Goal: Transaction & Acquisition: Purchase product/service

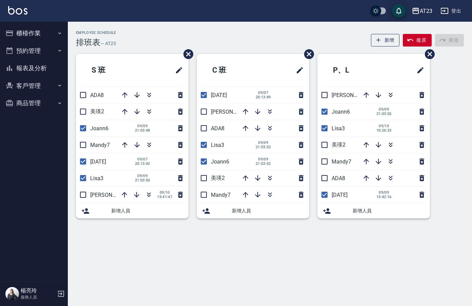
click at [459, 12] on button "登出" at bounding box center [451, 11] width 26 height 13
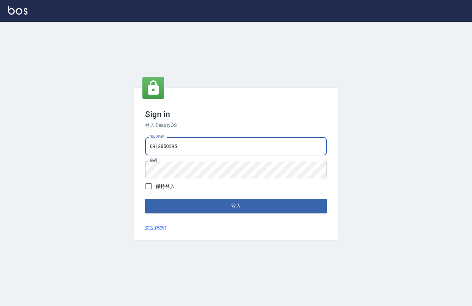
drag, startPoint x: 131, startPoint y: 139, endPoint x: 98, endPoint y: 136, distance: 32.8
click at [98, 136] on div "Sign in 登入 BeautyOS 電話號碼 [PHONE_NUMBER] 電話號碼 密碼 密碼 保持登入 登入 忘記密碼?" at bounding box center [236, 164] width 472 height 284
click at [323, 245] on div "Sign in 登入 BeautyOS 電話號碼 [PHONE_NUMBER] 電話號碼 密碼 密碼 保持登入 登入 忘記密碼?" at bounding box center [236, 164] width 472 height 284
click at [186, 144] on input "0939367" at bounding box center [236, 146] width 182 height 18
type input "0939367977"
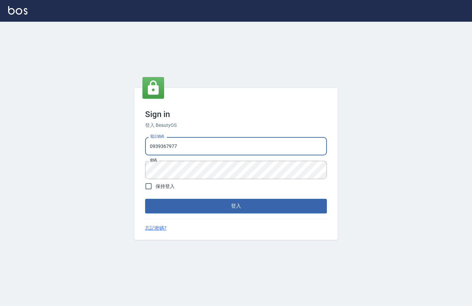
click at [69, 154] on div "Sign in 登入 BeautyOS 電話號碼 [PHONE_NUMBER] 電話號碼 密碼 密碼 保持登入 登入 忘記密碼?" at bounding box center [236, 164] width 472 height 284
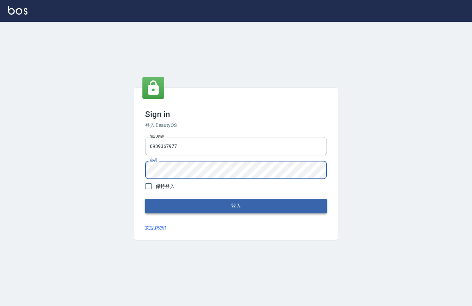
click at [293, 208] on button "登入" at bounding box center [236, 206] width 182 height 14
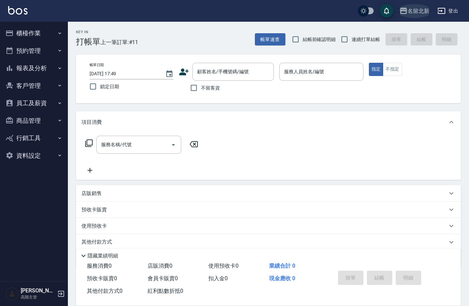
click at [425, 13] on div "名留北新" at bounding box center [419, 11] width 22 height 8
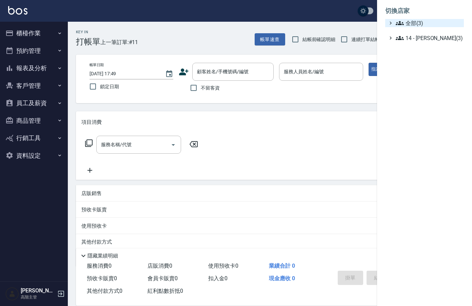
click at [418, 22] on span "全部(3)" at bounding box center [429, 23] width 66 height 8
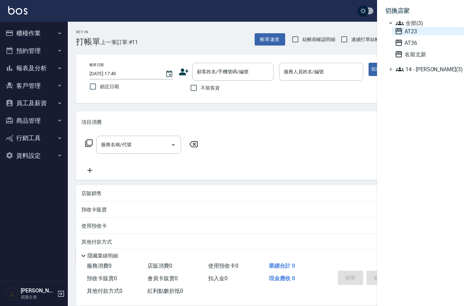
click at [416, 31] on span "AT23" at bounding box center [428, 31] width 67 height 8
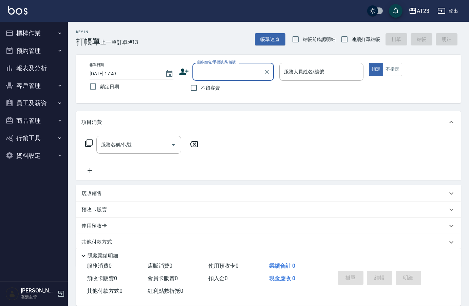
click at [21, 151] on button "資料設定" at bounding box center [34, 156] width 62 height 18
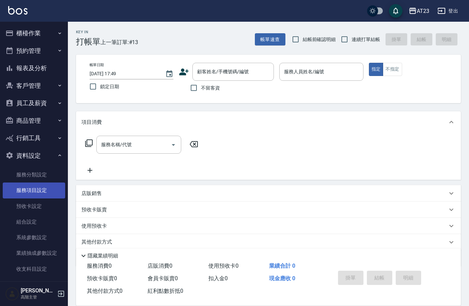
click at [41, 191] on link "服務項目設定" at bounding box center [34, 191] width 62 height 16
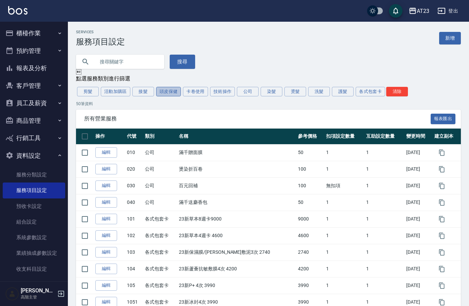
click at [165, 92] on button "頭皮保健" at bounding box center [168, 92] width 25 height 10
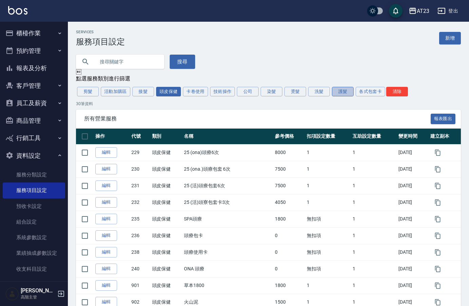
click at [339, 96] on button "護髮" at bounding box center [343, 92] width 22 height 10
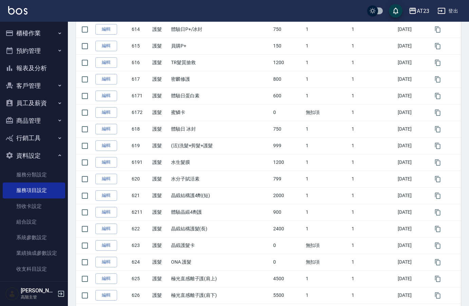
scroll to position [441, 0]
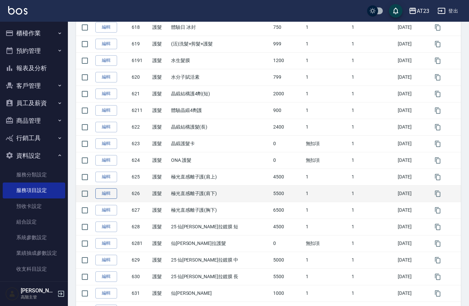
click at [98, 194] on link "編輯" at bounding box center [106, 193] width 22 height 11
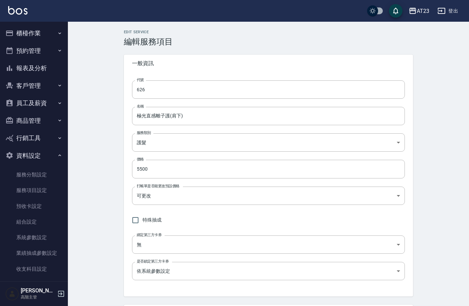
type input "626"
type input "極光直感離子護(肩下)"
type input "e848ae07-bfb9-42fe-ac79-959ae2ab5150"
type input "5500"
type input "FALSE"
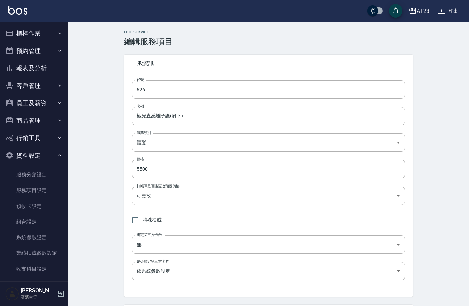
type input "none"
type input "UNSET"
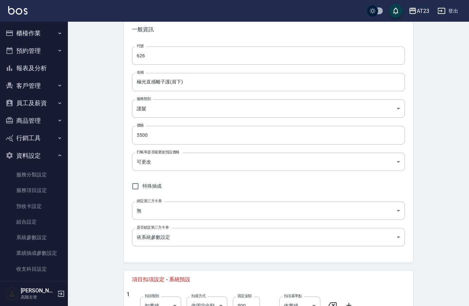
scroll to position [102, 0]
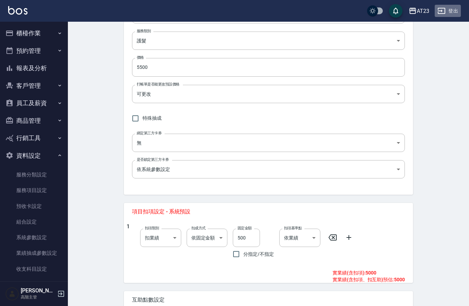
click at [453, 12] on button "登出" at bounding box center [448, 11] width 26 height 13
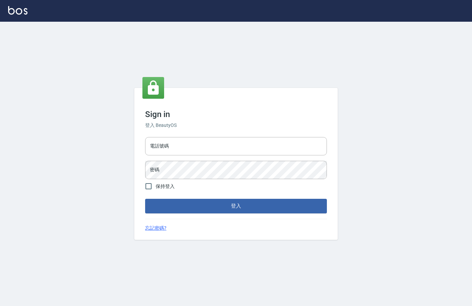
type input "0912850395"
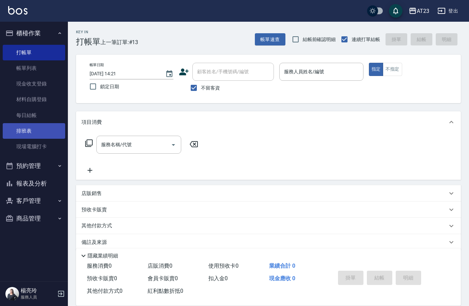
click at [28, 134] on link "排班表" at bounding box center [34, 131] width 62 height 16
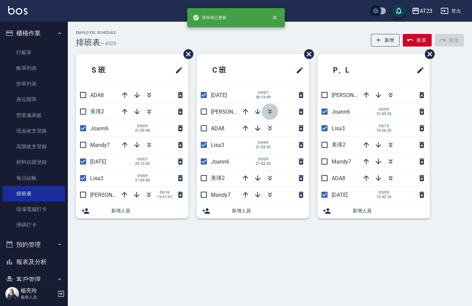
click at [268, 110] on icon "button" at bounding box center [270, 110] width 4 height 2
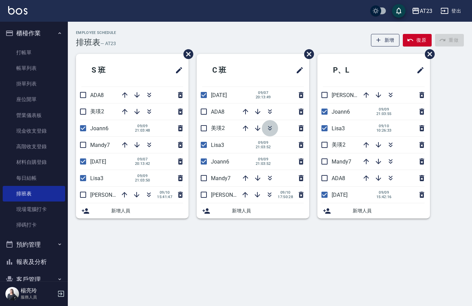
click at [268, 129] on icon "button" at bounding box center [270, 128] width 8 height 8
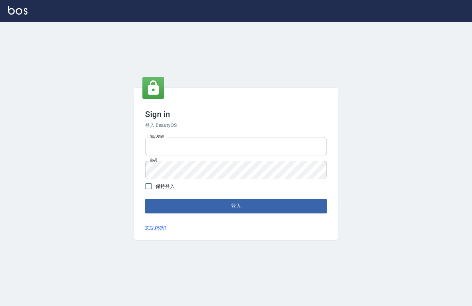
type input "0912850395"
click at [224, 214] on div "Sign in 登入 BeautyOS 電話號碼 [PHONE_NUMBER] 電話號碼 密碼 密碼 保持登入 登入 忘記密碼?" at bounding box center [236, 164] width 204 height 152
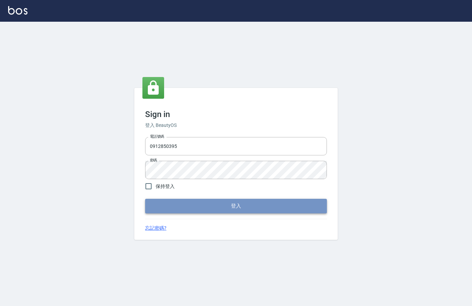
click at [223, 206] on button "登入" at bounding box center [236, 206] width 182 height 14
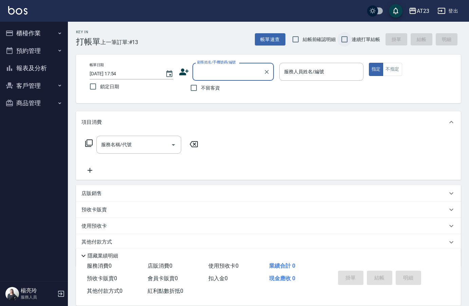
click at [340, 41] on input "連續打單結帳" at bounding box center [344, 39] width 14 height 14
checkbox input "true"
click at [190, 86] on input "不留客資" at bounding box center [194, 88] width 14 height 14
checkbox input "true"
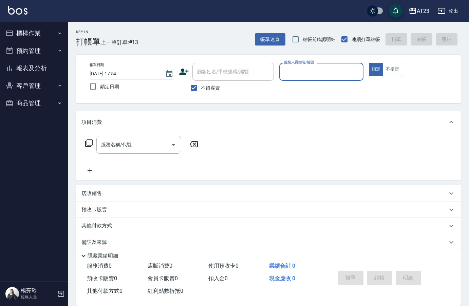
click at [292, 63] on label "服務人員姓名/編號" at bounding box center [299, 62] width 30 height 5
click at [292, 66] on input "服務人員姓名/編號" at bounding box center [321, 72] width 78 height 12
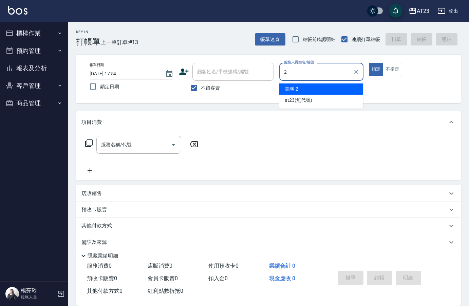
type input "美瑛-2"
type button "true"
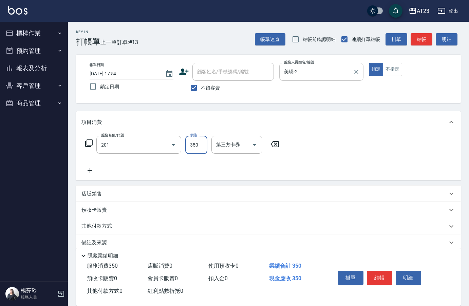
type input "一般洗髮(201)"
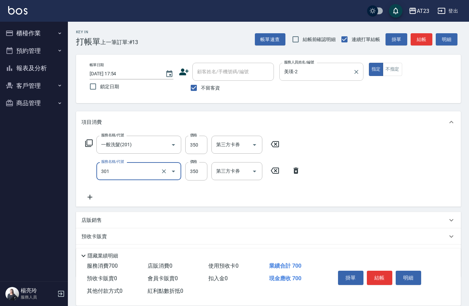
type input "造型剪髮(301)"
type input "500"
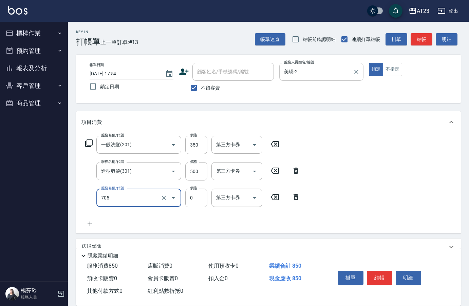
type input "互助50(705)"
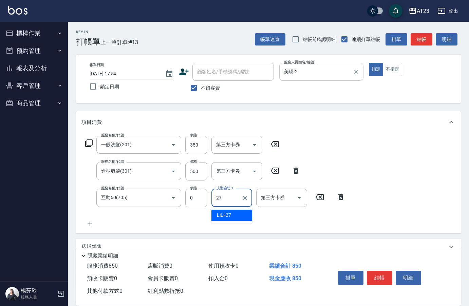
type input "LiLi-27"
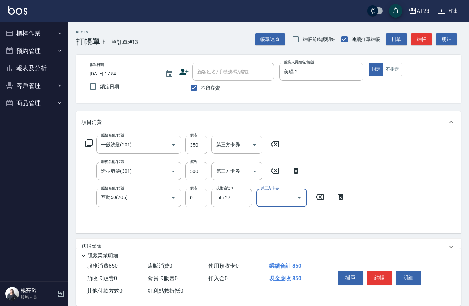
click at [378, 279] on button "結帳" at bounding box center [379, 278] width 25 height 14
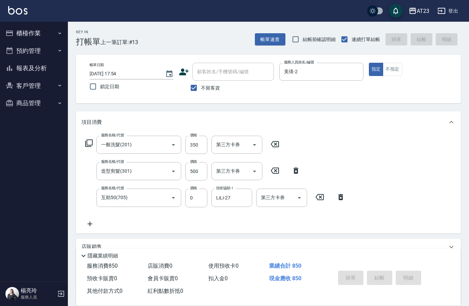
type input "2025/09/10 17:58"
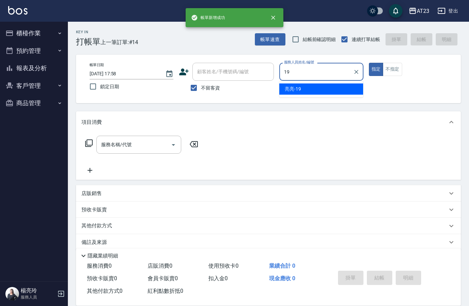
type input "亮亮-19"
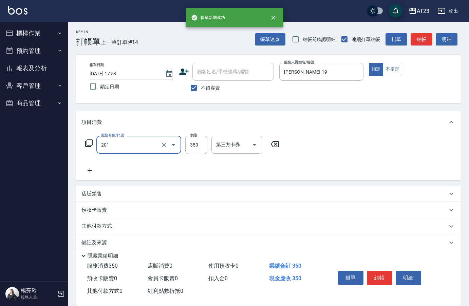
type input "一般洗髮(201)"
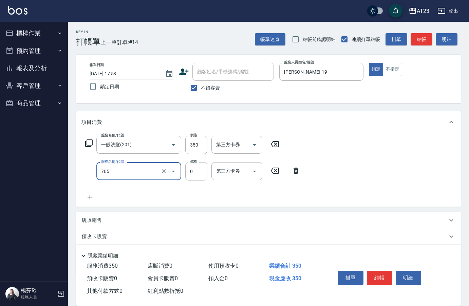
type input "互助50(705)"
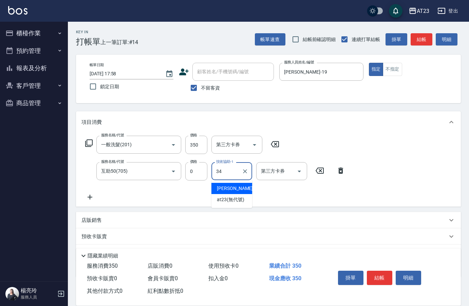
type input "Amy-34"
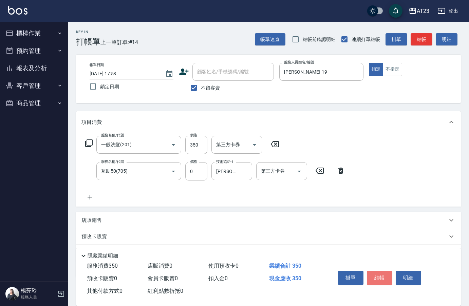
click at [377, 276] on button "結帳" at bounding box center [379, 278] width 25 height 14
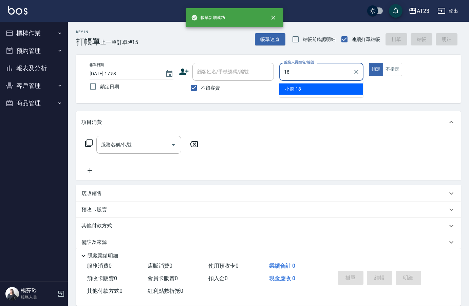
type input "小嫺-18"
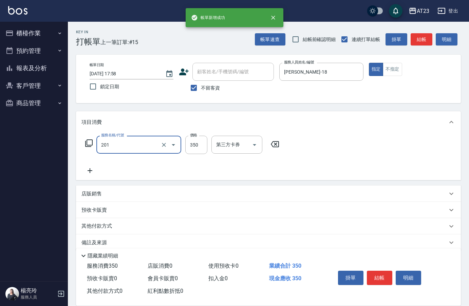
type input "一般洗髮(201)"
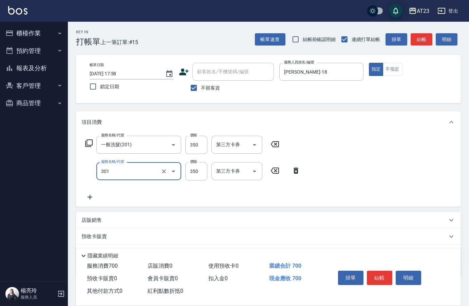
type input "造型剪髮(301)"
type input "550"
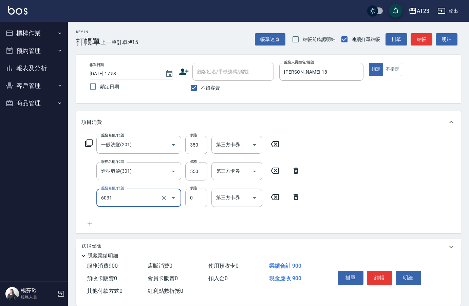
type input "P+卡(6031)"
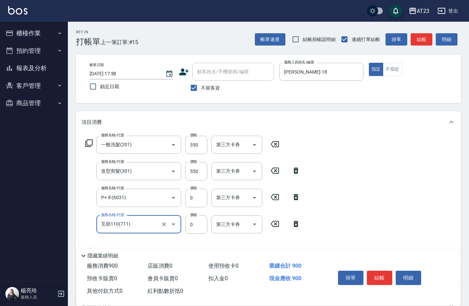
type input "互助110(711)"
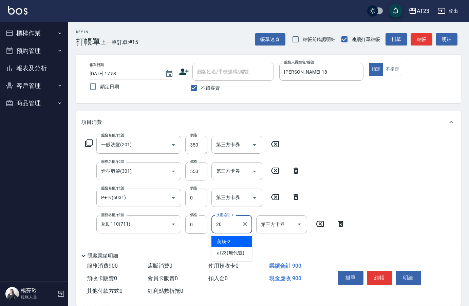
type input "棒棒-20"
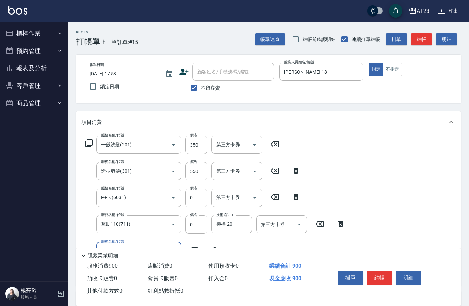
click at [385, 265] on div "掛單 結帳 明細" at bounding box center [390, 279] width 126 height 38
click at [378, 276] on button "結帳" at bounding box center [379, 278] width 25 height 14
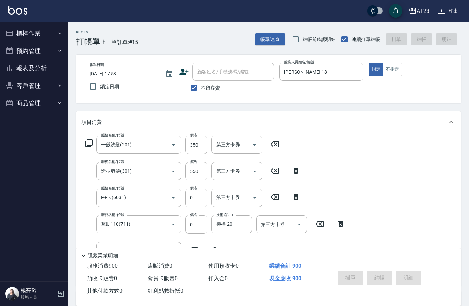
type input "2025/09/10 17:59"
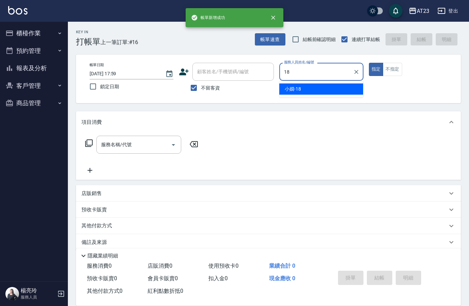
type input "小嫺-18"
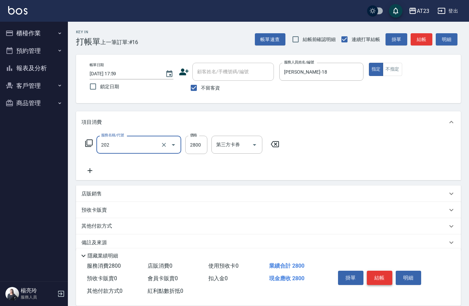
type input "一般洗髮卡(202)"
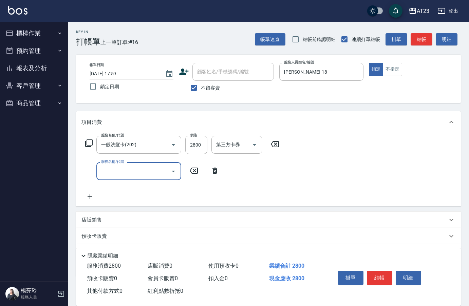
click at [88, 143] on icon at bounding box center [89, 143] width 8 height 8
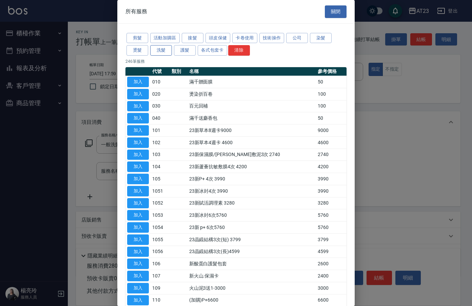
drag, startPoint x: 182, startPoint y: 50, endPoint x: 171, endPoint y: 48, distance: 11.0
click at [182, 51] on button "護髮" at bounding box center [185, 50] width 22 height 11
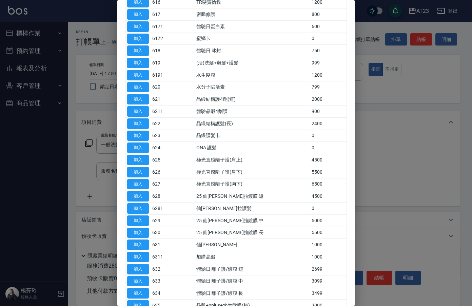
scroll to position [272, 0]
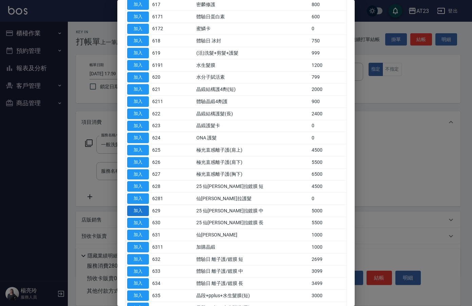
click at [149, 209] on button "加入" at bounding box center [138, 211] width 22 height 11
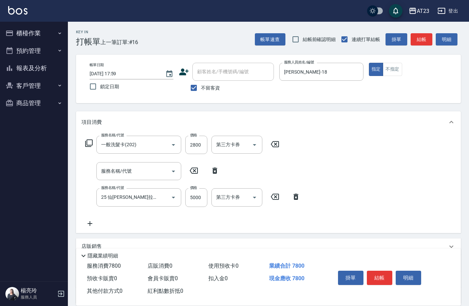
click at [278, 198] on icon at bounding box center [274, 197] width 17 height 8
click at [147, 174] on input "服務名稱/代號" at bounding box center [133, 171] width 69 height 12
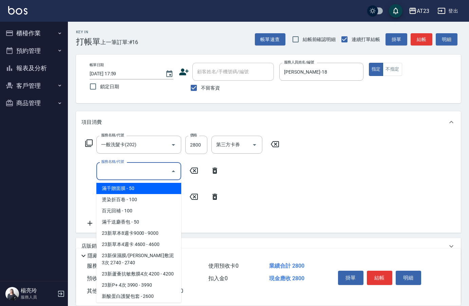
click at [85, 141] on icon at bounding box center [88, 142] width 7 height 7
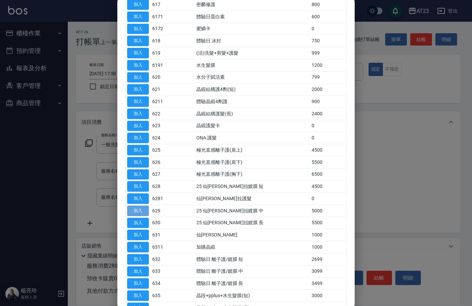
click at [145, 211] on button "加入" at bounding box center [138, 211] width 22 height 11
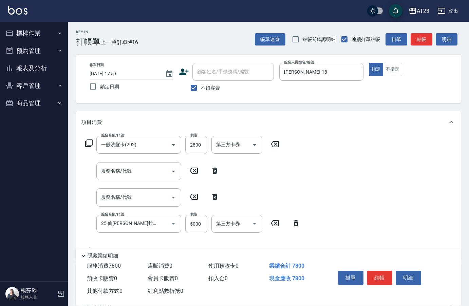
click at [217, 194] on icon at bounding box center [214, 197] width 17 height 8
type input "25 仙杜瑞拉鍍膜 中(629)"
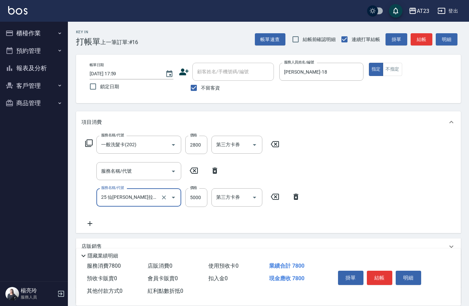
click at [215, 172] on icon at bounding box center [214, 171] width 5 height 6
type input "25 仙杜瑞拉鍍膜 中(629)"
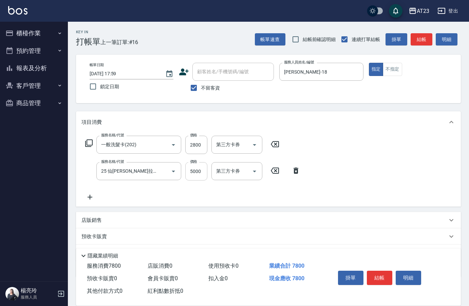
click at [201, 174] on input "5000" at bounding box center [196, 171] width 22 height 18
type input "3250"
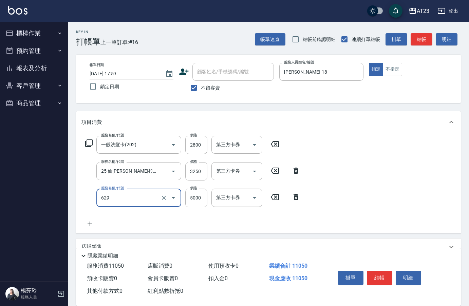
type input "25 仙杜瑞拉鍍膜 中(629)"
type input "3250"
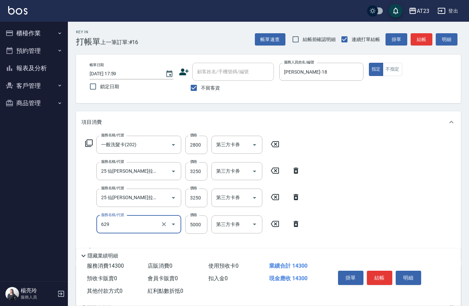
type input "25 仙杜瑞拉鍍膜 中(629)"
type input "3250"
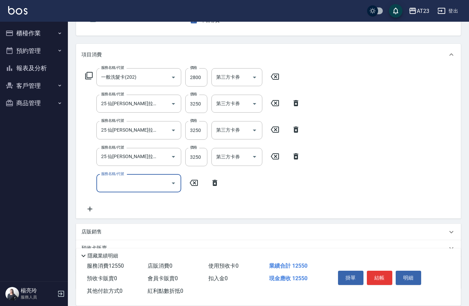
scroll to position [68, 0]
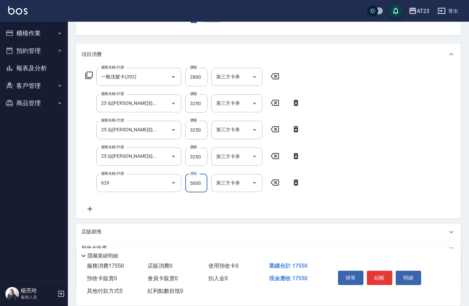
type input "25 仙杜瑞拉鍍膜 中(629)"
type input "3250"
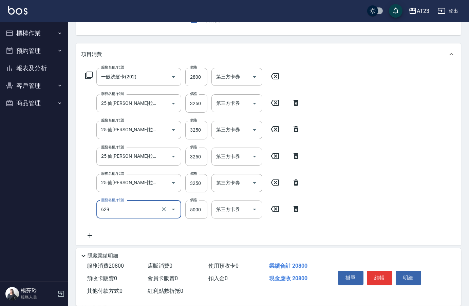
type input "25 仙杜瑞拉鍍膜 中(629)"
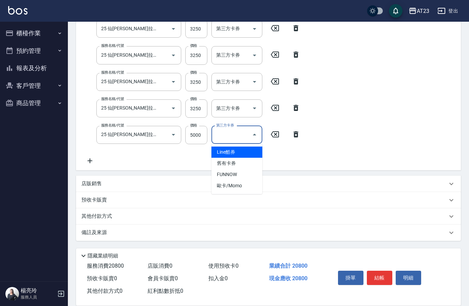
click at [91, 160] on icon at bounding box center [89, 161] width 17 height 8
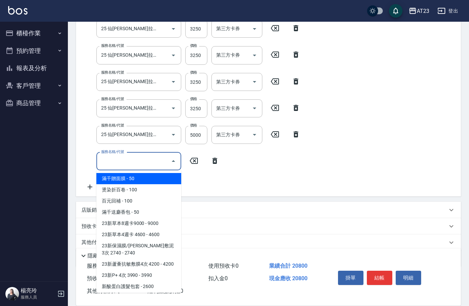
scroll to position [139, 0]
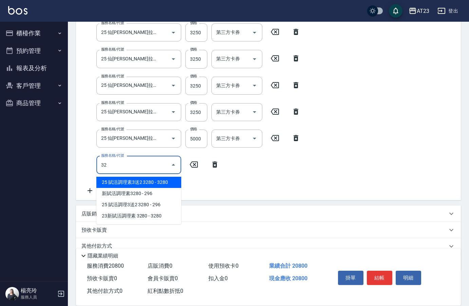
type input "3"
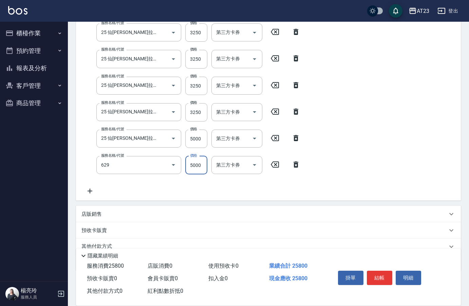
type input "25 仙杜瑞拉鍍膜 中(629)"
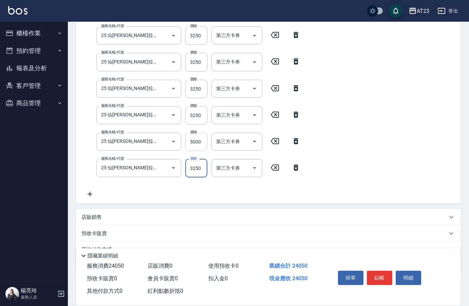
type input "3250"
click at [193, 143] on input "5000" at bounding box center [196, 142] width 22 height 18
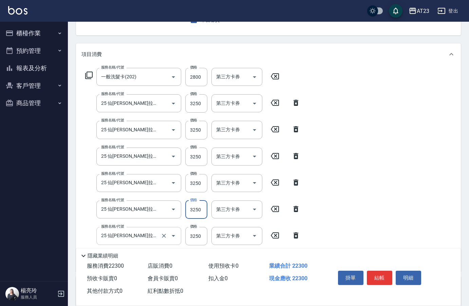
type input "3250"
click at [155, 237] on input "25 仙杜瑞拉鍍膜 中(629)" at bounding box center [129, 236] width 60 height 12
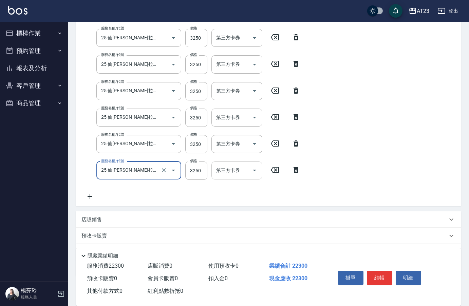
scroll to position [169, 0]
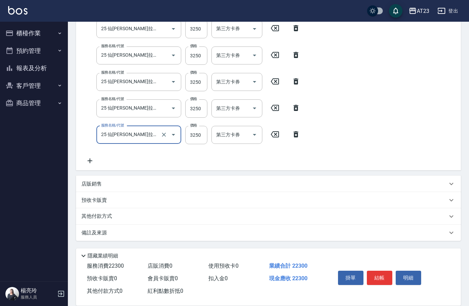
click at [95, 164] on icon at bounding box center [89, 161] width 17 height 8
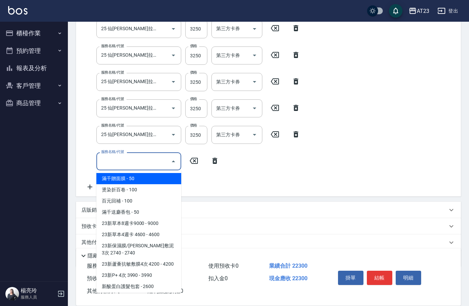
click at [124, 164] on input "服務名稱/代號" at bounding box center [133, 161] width 69 height 12
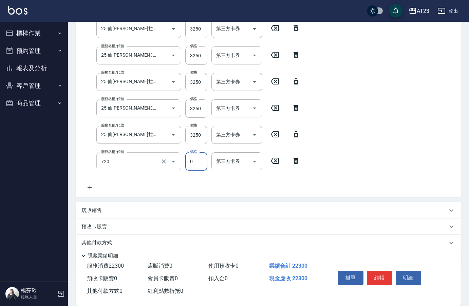
type input "互助200(720)"
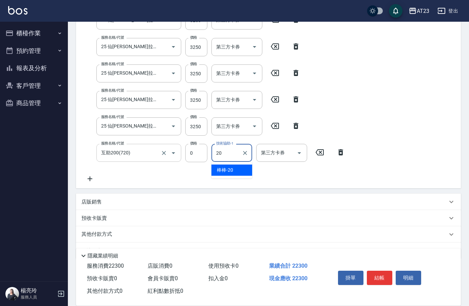
type input "棒棒-20"
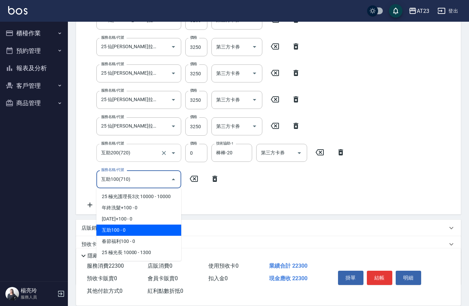
type input "互助100(710)"
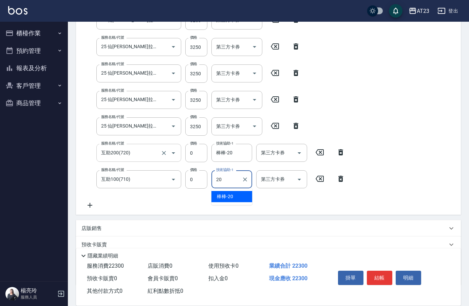
type input "棒棒-20"
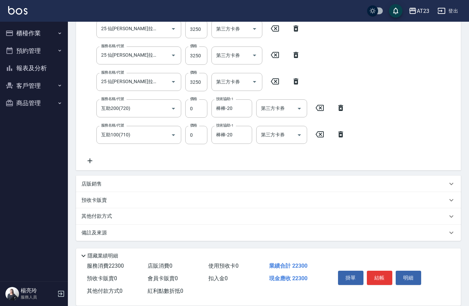
click at [92, 225] on div "備註及來源" at bounding box center [268, 233] width 385 height 16
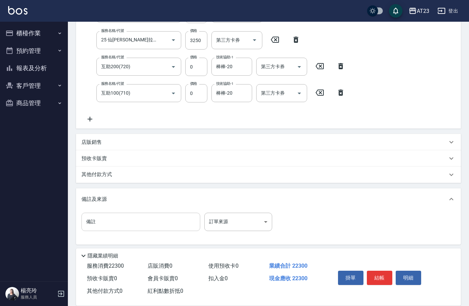
scroll to position [264, 0]
click at [94, 219] on input "備註" at bounding box center [140, 221] width 119 height 18
click at [102, 179] on div "其他付款方式" at bounding box center [268, 174] width 385 height 16
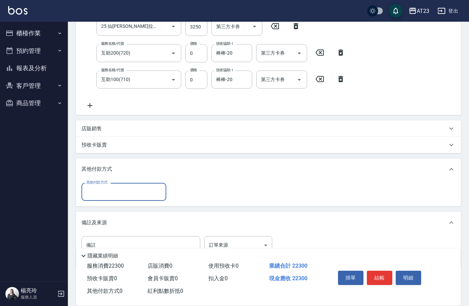
scroll to position [0, 0]
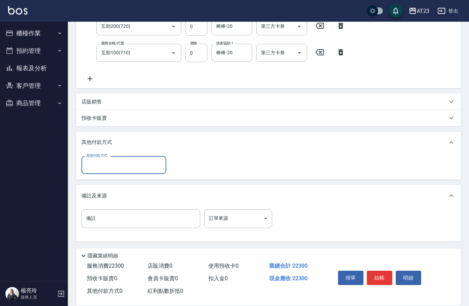
click at [99, 172] on div "其他付款方式" at bounding box center [123, 165] width 85 height 18
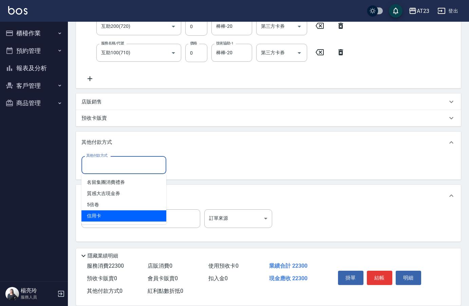
click at [102, 216] on span "信用卡" at bounding box center [123, 215] width 85 height 11
type input "信用卡"
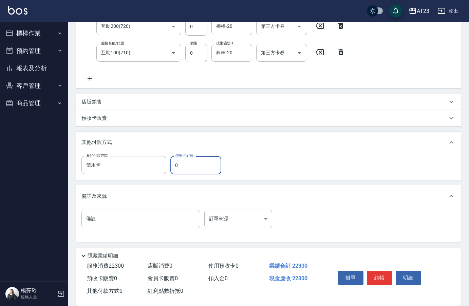
drag, startPoint x: 179, startPoint y: 167, endPoint x: 167, endPoint y: 165, distance: 11.7
click at [167, 165] on div "其他付款方式 信用卡 其他付款方式 信用卡金額 0 信用卡金額" at bounding box center [153, 165] width 144 height 18
type input "22300"
click at [384, 278] on button "結帳" at bounding box center [379, 278] width 25 height 14
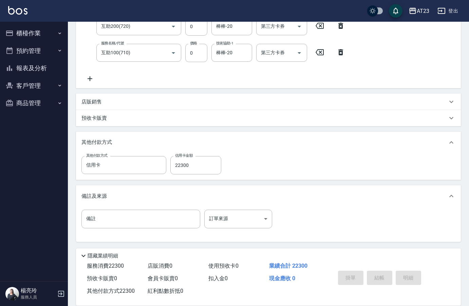
type input "2025/09/10 18:00"
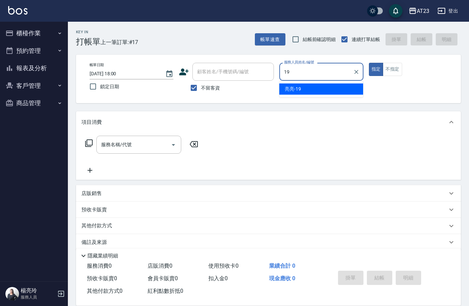
type input "亮亮-19"
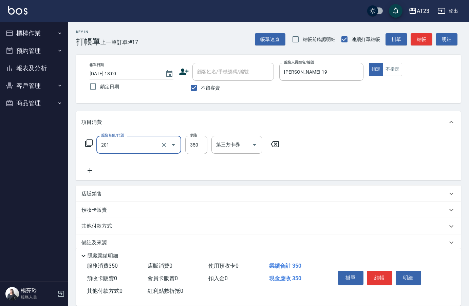
type input "一般洗髮(201)"
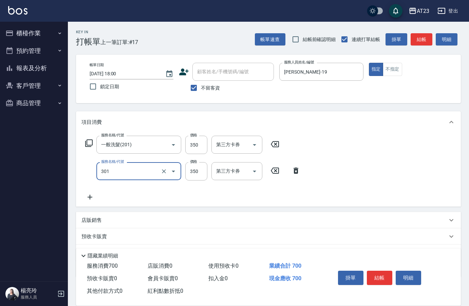
type input "造型剪髮(301)"
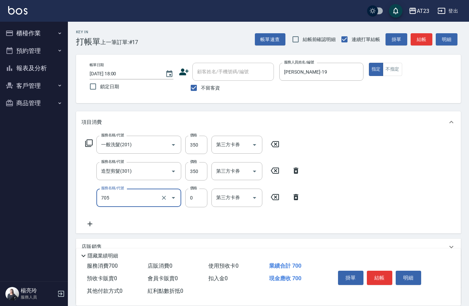
type input "互助50(705)"
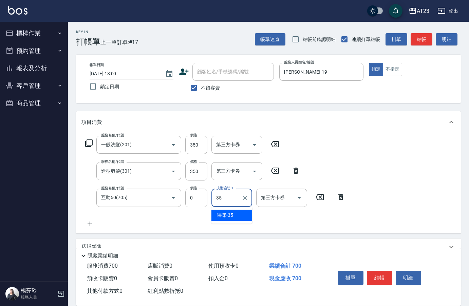
type input "嚕咪-35"
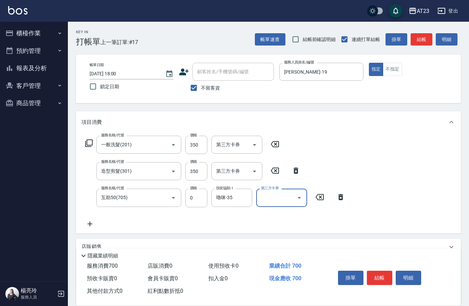
drag, startPoint x: 80, startPoint y: 141, endPoint x: 85, endPoint y: 142, distance: 5.4
click at [83, 141] on div "服務名稱/代號 一般洗髮(201) 服務名稱/代號 價格 350 價格 第三方卡券 第三方卡券 服務名稱/代號 造型剪髮(301) 服務名稱/代號 價格 35…" at bounding box center [268, 183] width 385 height 100
click at [88, 143] on icon at bounding box center [89, 143] width 8 height 8
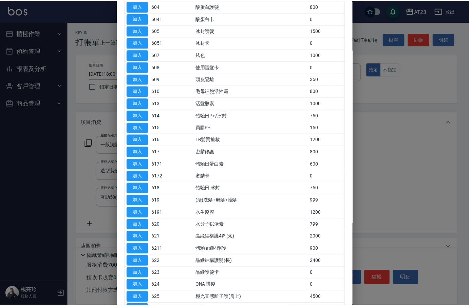
scroll to position [136, 0]
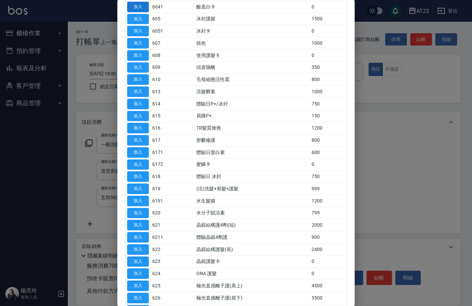
click at [139, 8] on button "加入" at bounding box center [138, 7] width 22 height 11
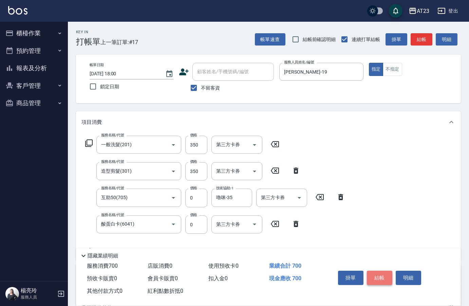
click at [377, 278] on button "結帳" at bounding box center [379, 278] width 25 height 14
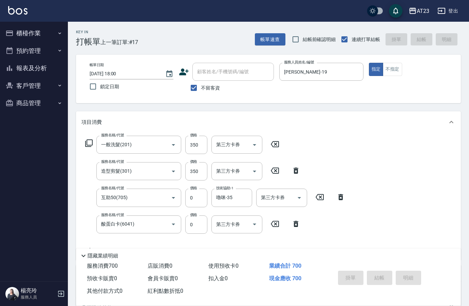
type input "2025/09/10 18:03"
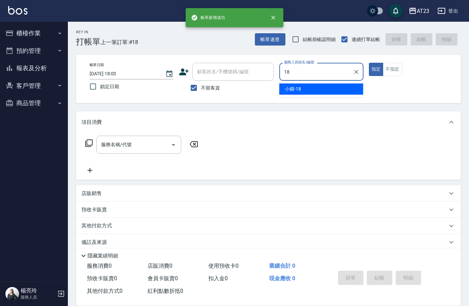
type input "小嫺-18"
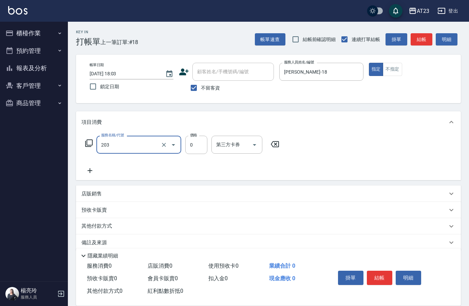
type input "使用洗髮卡(203)"
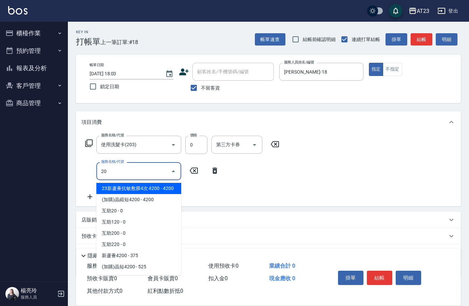
type input "2"
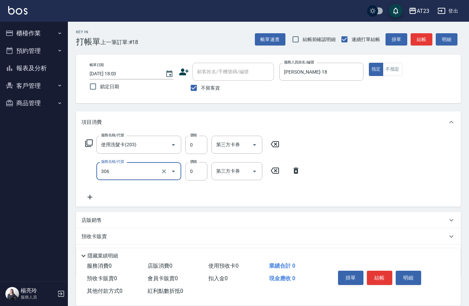
type input "剪髮卡(306)"
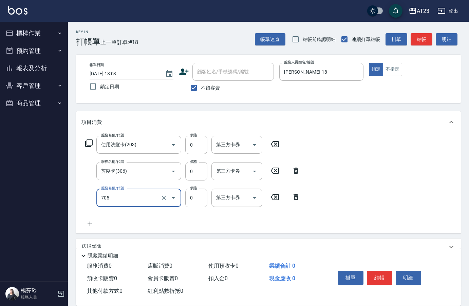
type input "互助50(705)"
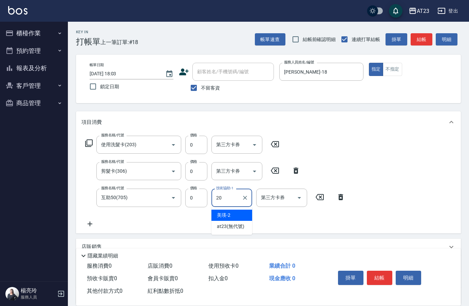
type input "棒棒-20"
click at [375, 278] on button "結帳" at bounding box center [379, 278] width 25 height 14
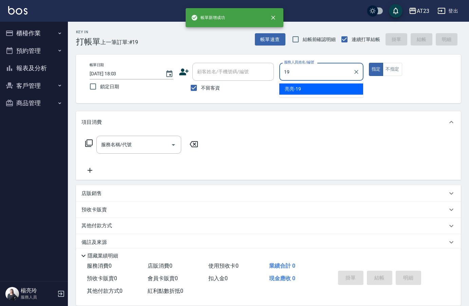
type input "亮亮-19"
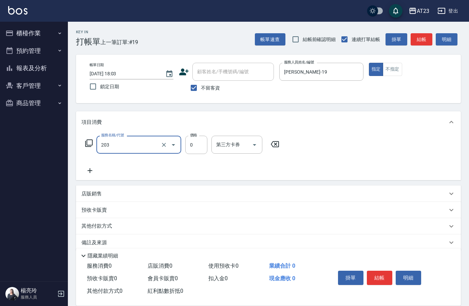
type input "使用洗髮卡(203)"
click at [197, 140] on input "705" at bounding box center [196, 145] width 22 height 18
type input "0"
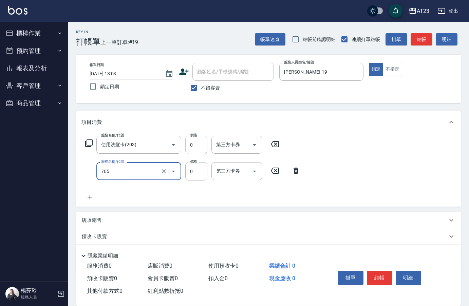
type input "互助50(705)"
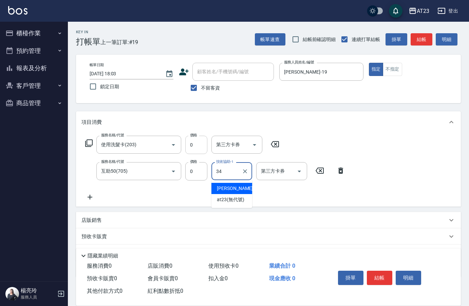
type input "Amy-34"
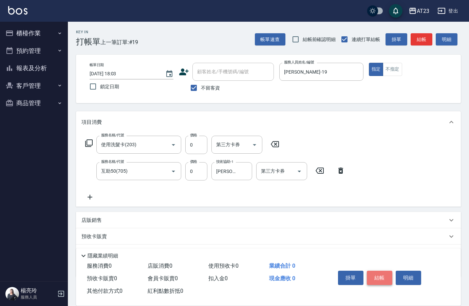
click at [385, 276] on button "結帳" at bounding box center [379, 278] width 25 height 14
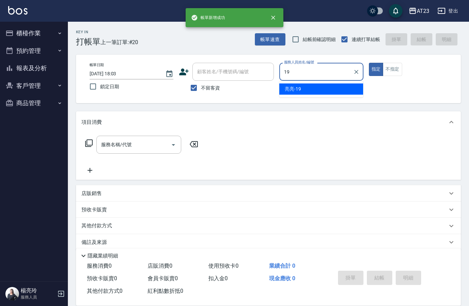
type input "亮亮-19"
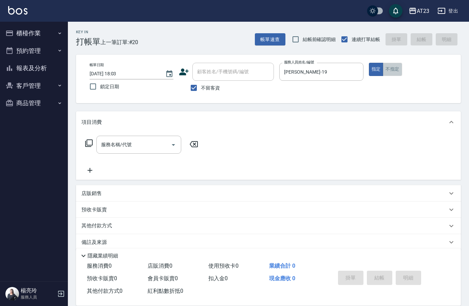
click at [387, 70] on button "不指定" at bounding box center [392, 69] width 19 height 13
click at [135, 142] on input "服務名稱/代號" at bounding box center [133, 145] width 69 height 12
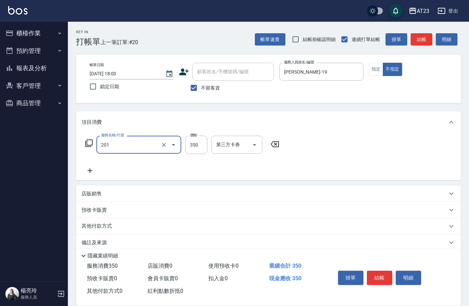
type input "一般洗髮(201)"
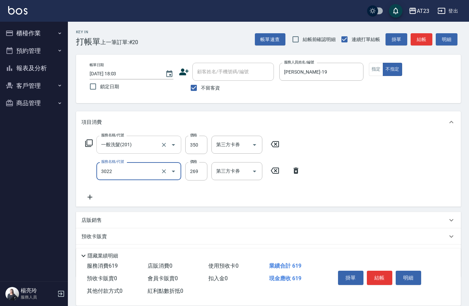
type input "(活動)造型剪(3022)"
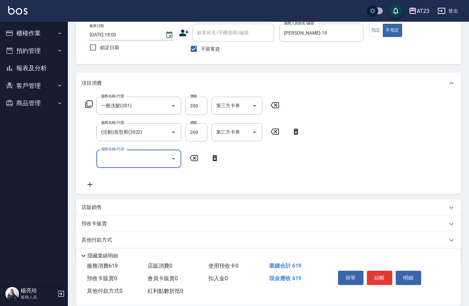
scroll to position [63, 0]
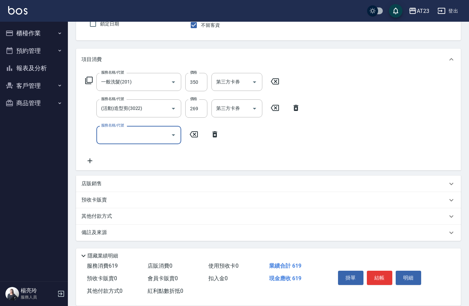
click at [94, 217] on p "其他付款方式" at bounding box center [98, 216] width 34 height 7
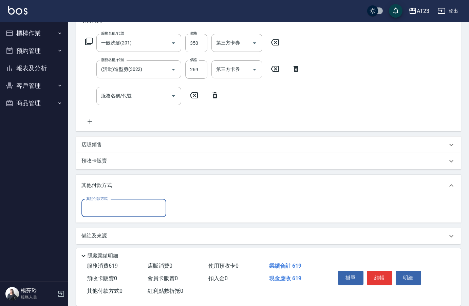
scroll to position [105, 0]
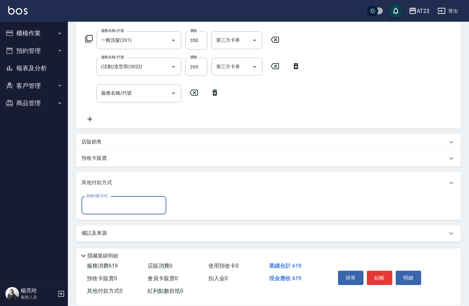
click at [110, 205] on input "其他付款方式" at bounding box center [124, 206] width 79 height 12
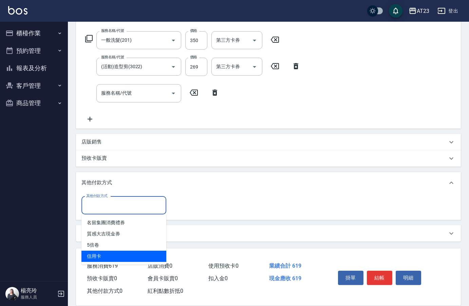
click at [116, 255] on span "信用卡" at bounding box center [123, 256] width 85 height 11
type input "信用卡"
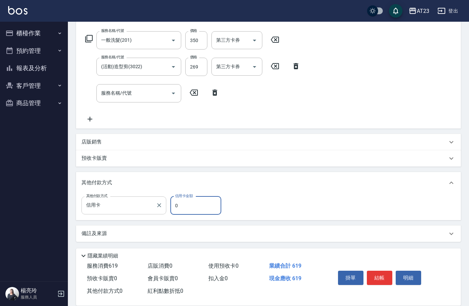
drag, startPoint x: 183, startPoint y: 207, endPoint x: 144, endPoint y: 198, distance: 39.8
click at [145, 198] on div "其他付款方式 信用卡 其他付款方式 信用卡金額 0 信用卡金額" at bounding box center [153, 206] width 144 height 18
type input "619"
click at [383, 275] on button "結帳" at bounding box center [379, 278] width 25 height 14
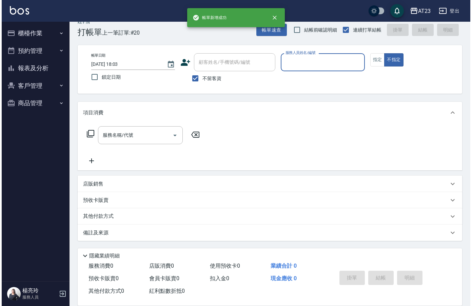
scroll to position [10, 0]
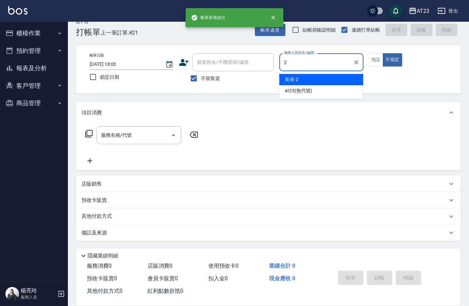
type input "美瑛-2"
type button "false"
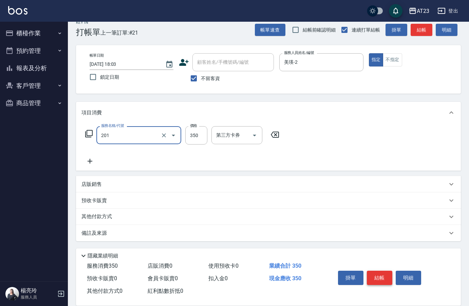
type input "一般洗髮(201)"
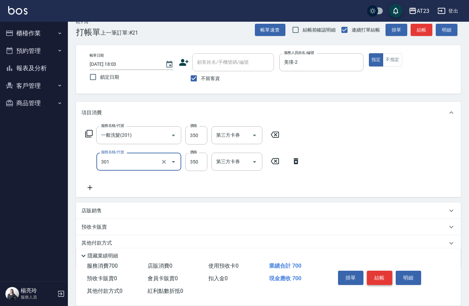
type input "造型剪髮(301)"
type input "500"
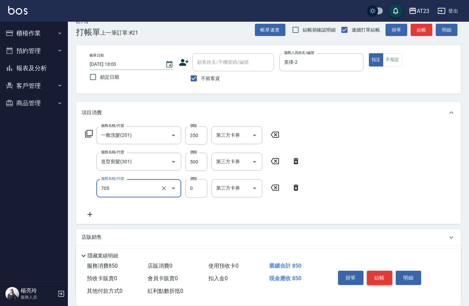
type input "互助50(705)"
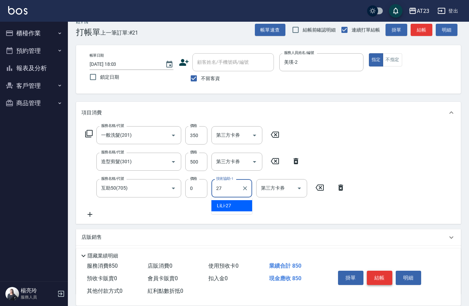
type input "LiLi-27"
click at [383, 275] on button "結帳" at bounding box center [379, 278] width 25 height 14
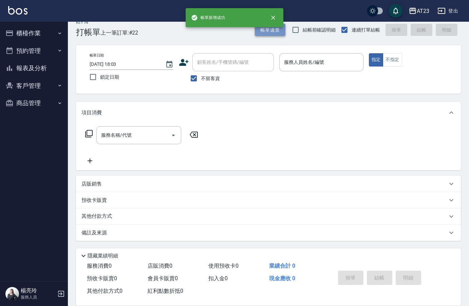
click at [272, 29] on button "帳單速查" at bounding box center [270, 30] width 31 height 13
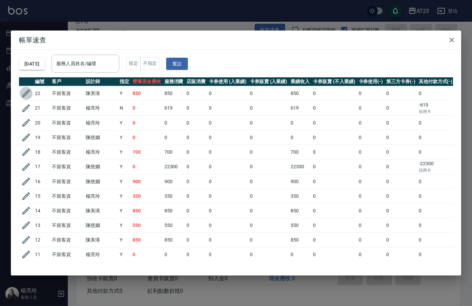
click at [25, 93] on icon "button" at bounding box center [26, 93] width 10 height 10
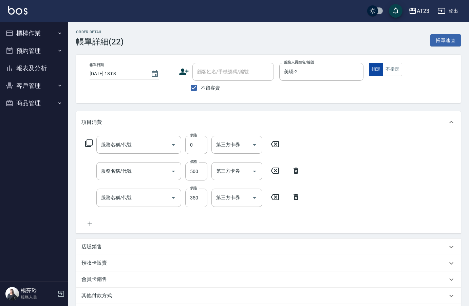
type input "2025/09/10 18:03"
checkbox input "true"
type input "美瑛-2"
click at [373, 73] on button "指定" at bounding box center [376, 69] width 15 height 13
type input "互助50(705)"
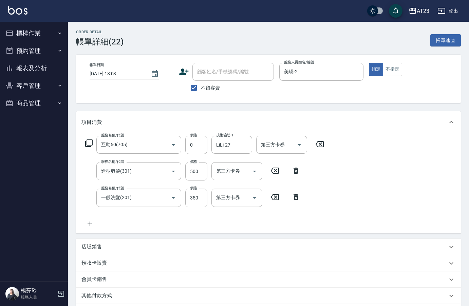
type input "造型剪髮(301)"
type input "一般洗髮(201)"
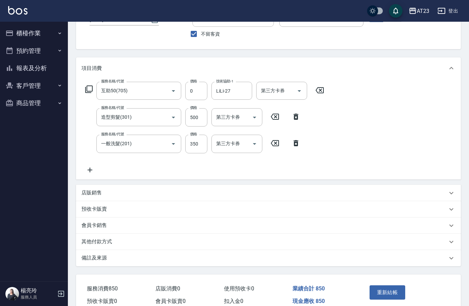
scroll to position [88, 0]
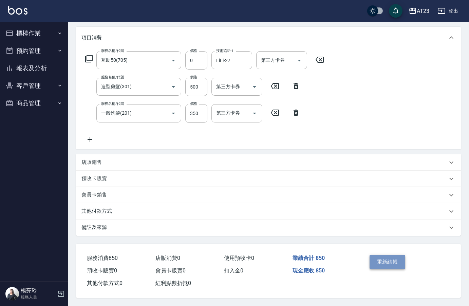
click at [382, 264] on button "重新結帳" at bounding box center [388, 262] width 36 height 14
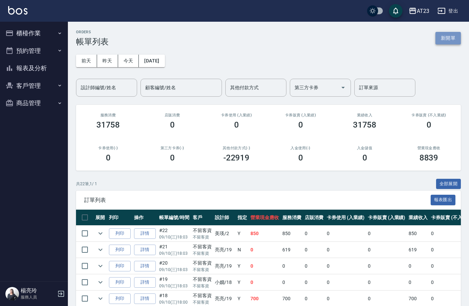
click at [446, 34] on button "新開單" at bounding box center [447, 38] width 25 height 13
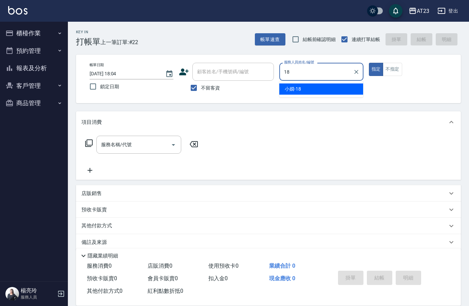
type input "小嫺-18"
type button "true"
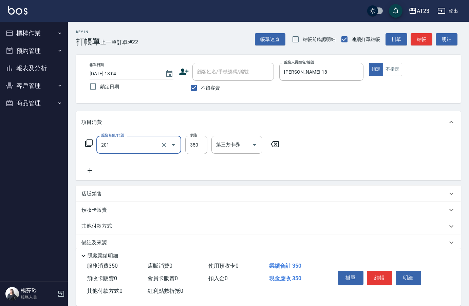
type input "一般洗髮(201)"
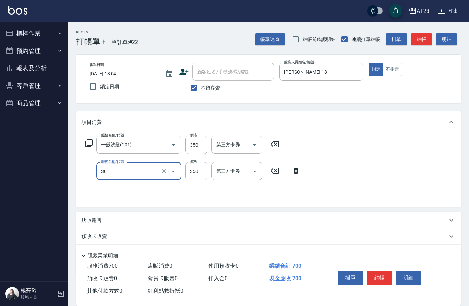
type input "造型剪髮(301)"
type input "550"
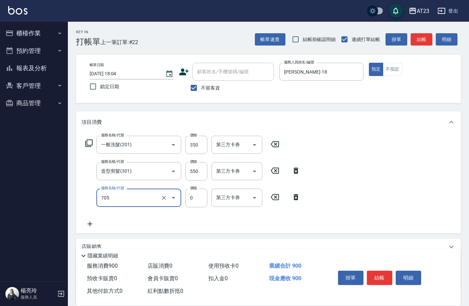
type input "互助50(705)"
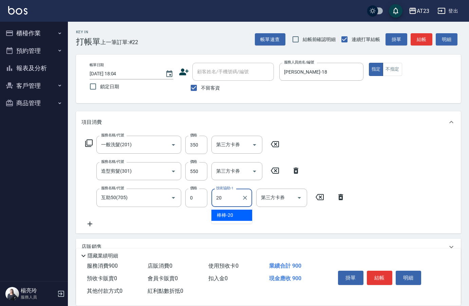
type input "棒棒-20"
click at [378, 271] on button "結帳" at bounding box center [379, 278] width 25 height 14
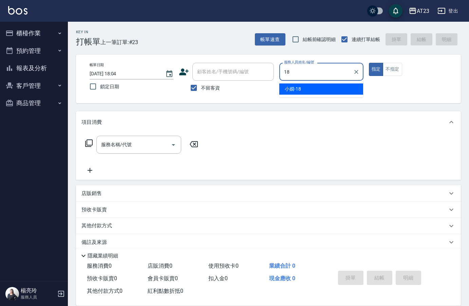
type input "小嫺-18"
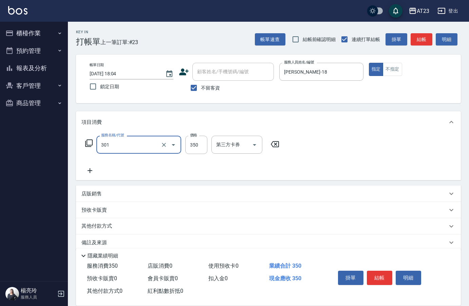
type input "造型剪髮(301)"
type input "400"
click at [379, 276] on button "結帳" at bounding box center [379, 278] width 25 height 14
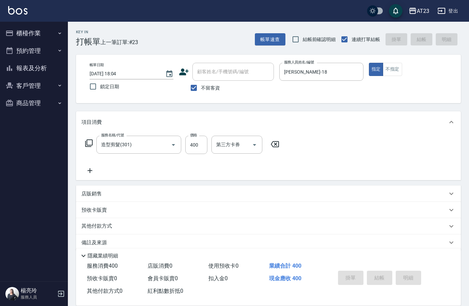
type input "2025/09/10 18:05"
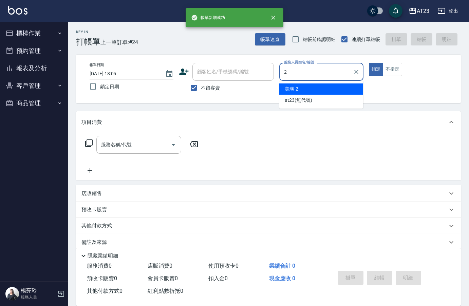
type input "美瑛-2"
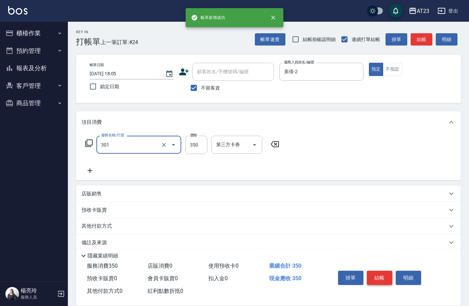
type input "造型剪髮(301)"
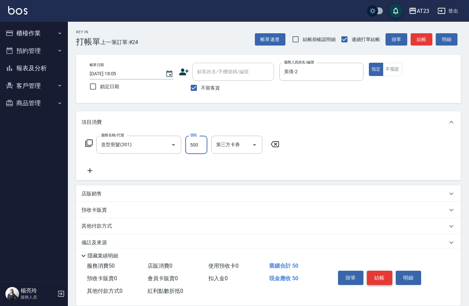
type input "500"
click at [379, 276] on button "結帳" at bounding box center [379, 278] width 25 height 14
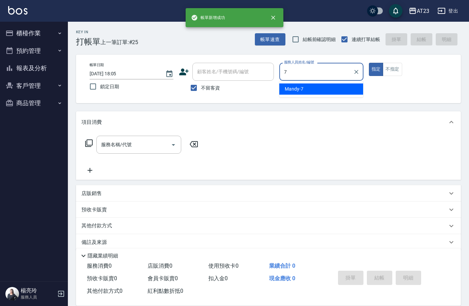
type input "Mandy-7"
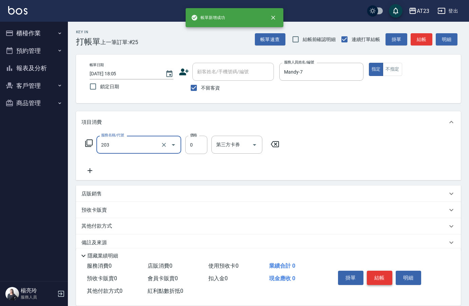
type input "使用洗髮卡(203)"
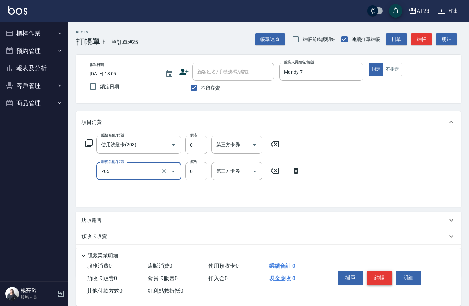
type input "互助50(705)"
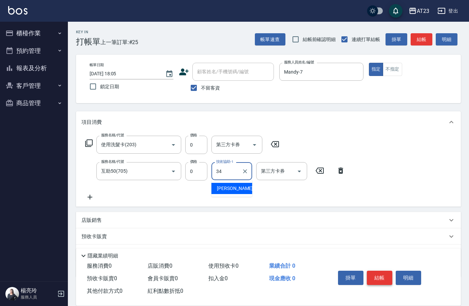
type input "Amy-34"
click at [379, 276] on button "結帳" at bounding box center [379, 278] width 25 height 14
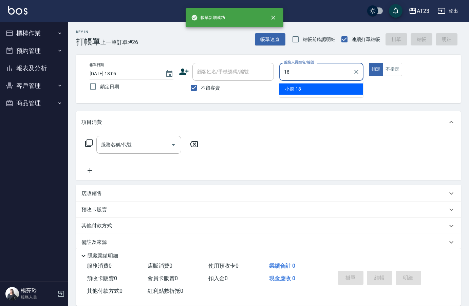
type input "小嫺-18"
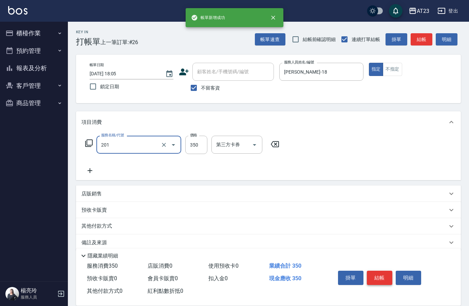
type input "一般洗髮(201)"
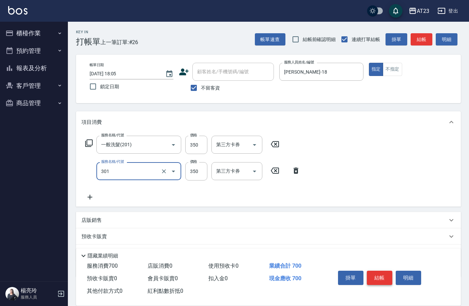
type input "造型剪髮(301)"
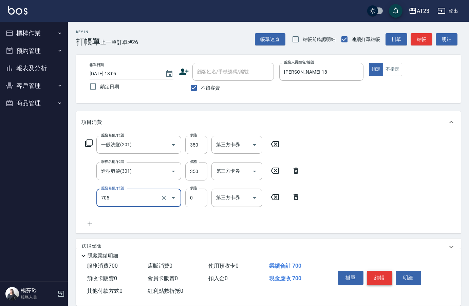
type input "互助50(705)"
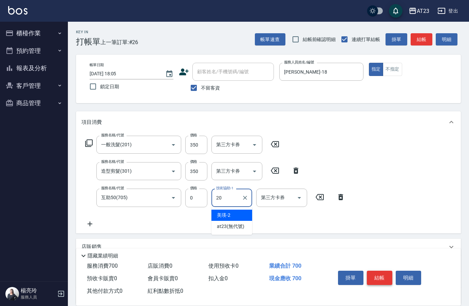
type input "棒棒-20"
click at [375, 284] on div "掛單 結帳 明細" at bounding box center [379, 278] width 89 height 21
click at [375, 274] on button "結帳" at bounding box center [379, 278] width 25 height 14
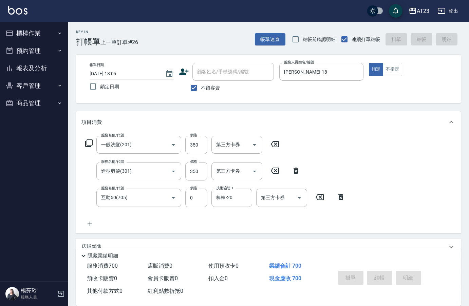
type input "2025/09/10 18:11"
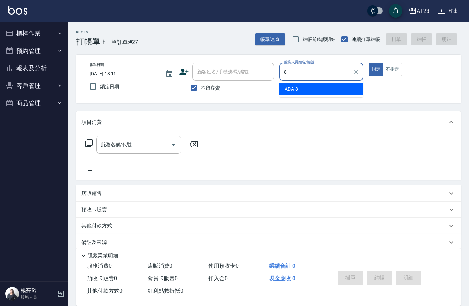
type input "ADA-8"
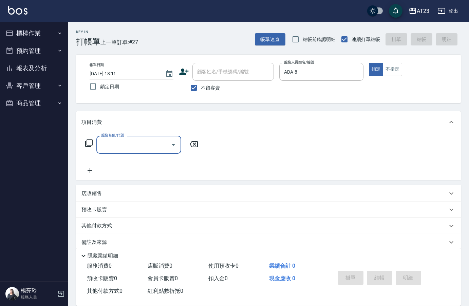
type input "3"
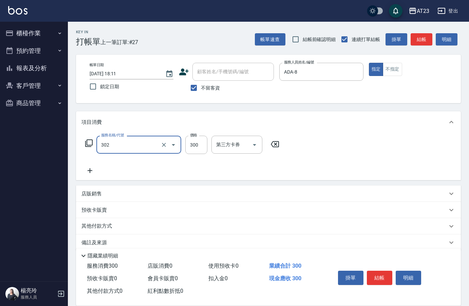
drag, startPoint x: 116, startPoint y: 137, endPoint x: 86, endPoint y: 139, distance: 30.3
click at [86, 139] on div "服務名稱/代號 302 服務名稱/代號 價格 300 價格 第三方卡券 第三方卡券" at bounding box center [182, 145] width 202 height 18
drag, startPoint x: 108, startPoint y: 145, endPoint x: 91, endPoint y: 145, distance: 17.3
click at [91, 145] on div "服務名稱/代號 302 服務名稱/代號 價格 300 價格 第三方卡券 第三方卡券" at bounding box center [182, 145] width 202 height 18
type input "(活動)造型剪(3022)"
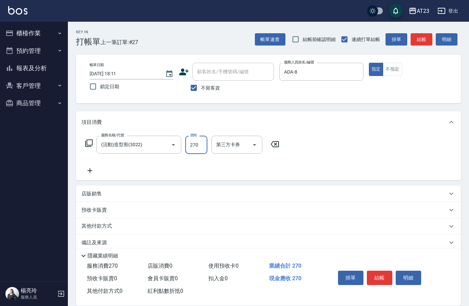
type input "270"
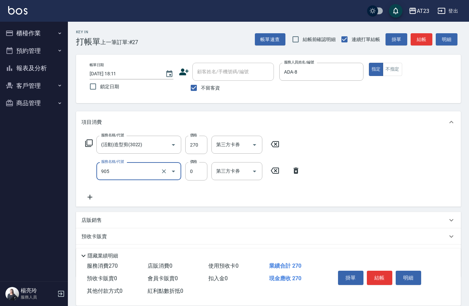
type input "頭皮卡使用(905)"
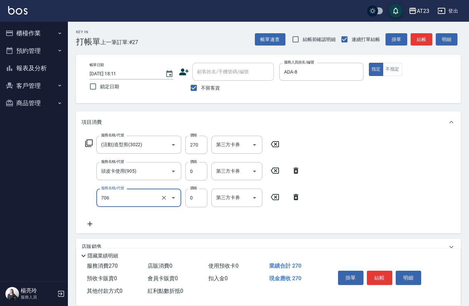
type input "互助60(706)"
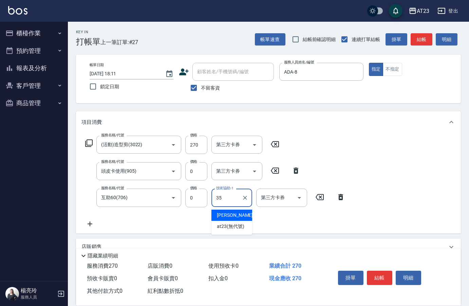
type input "嚕咪-35"
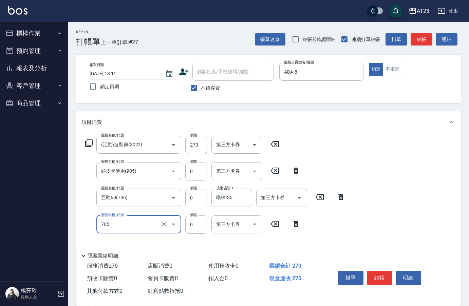
type input "互助50(705)"
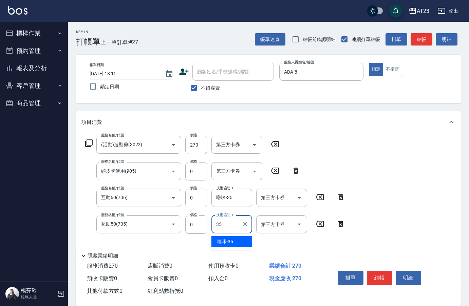
type input "嚕咪-35"
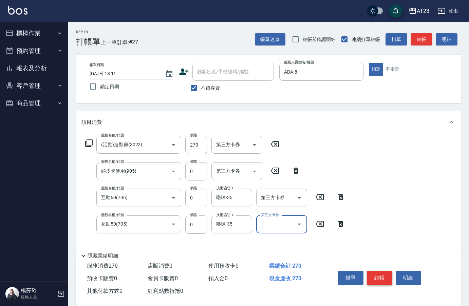
click at [386, 275] on button "結帳" at bounding box center [379, 278] width 25 height 14
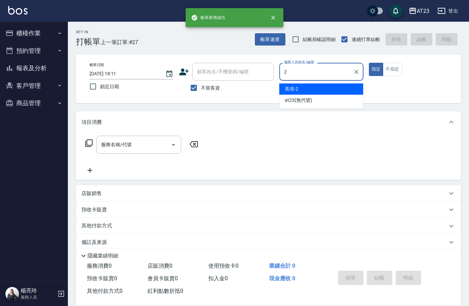
type input "美瑛-2"
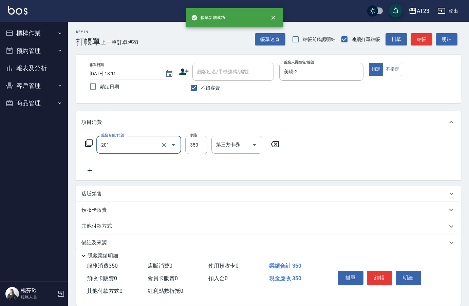
type input "一般洗髮(201)"
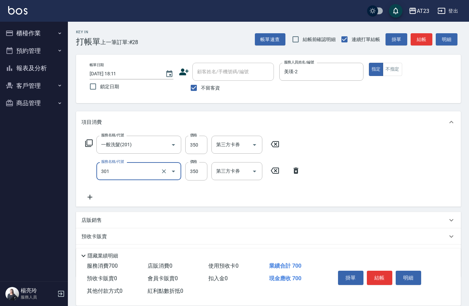
type input "造型剪髮(301)"
type input "500"
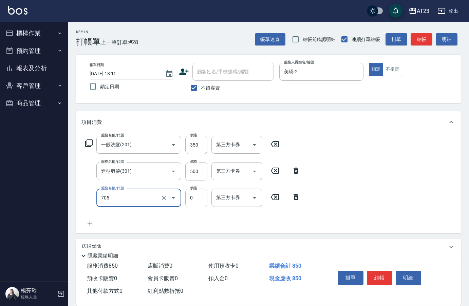
type input "互助50(705)"
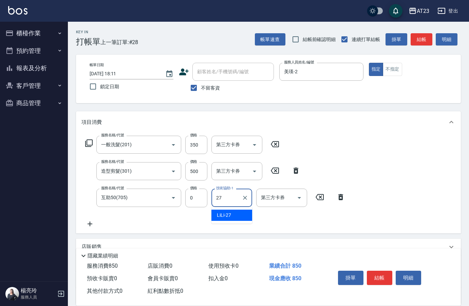
type input "LiLi-27"
click at [352, 277] on button "掛單" at bounding box center [350, 278] width 25 height 14
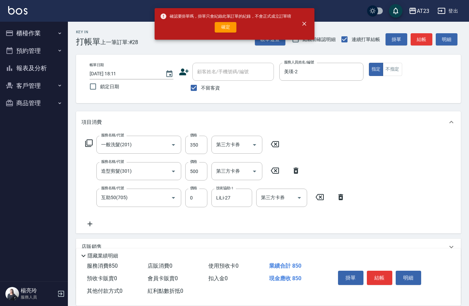
drag, startPoint x: 235, startPoint y: 23, endPoint x: 315, endPoint y: 30, distance: 80.7
click at [315, 30] on div "確認要掛單嗎，掛單只會紀錄此筆訂單的紀錄，不會正式成立訂單唷 確定 AT23 登出 櫃檯作業 打帳單 帳單列表 現金收支登錄 材料自購登錄 每日結帳 排班表 …" at bounding box center [234, 184] width 469 height 369
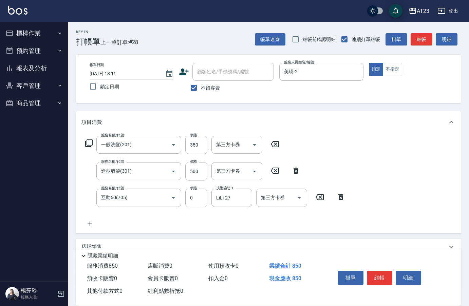
click at [306, 24] on div "Key In 打帳單 上一筆訂單:#28 帳單速查 結帳前確認明細 連續打單結帳 掛單 結帳 明細" at bounding box center [264, 34] width 393 height 25
drag, startPoint x: 374, startPoint y: 269, endPoint x: 378, endPoint y: 269, distance: 4.4
click at [375, 271] on button "結帳" at bounding box center [379, 278] width 25 height 14
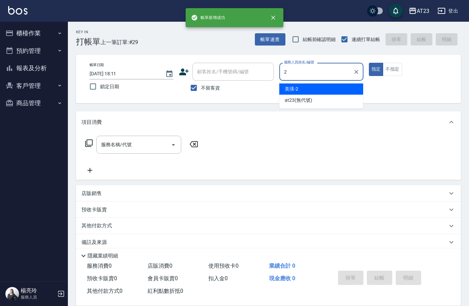
type input "美瑛-2"
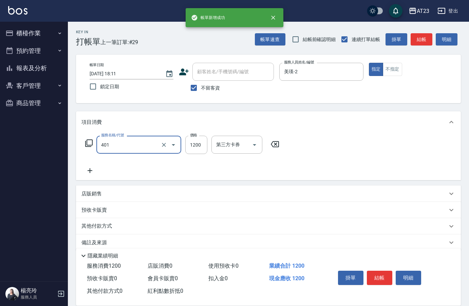
type input "燙髮(401)"
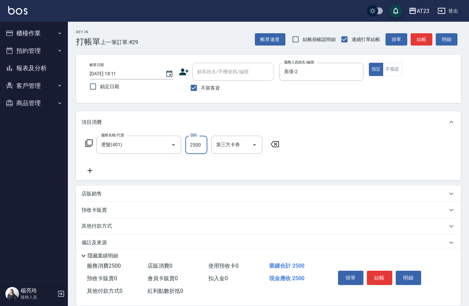
type input "2500"
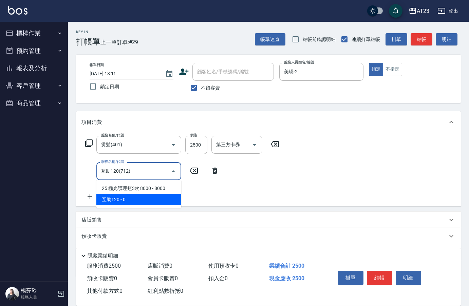
type input "互助120(712)"
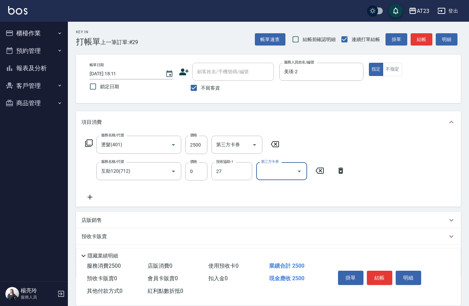
type input "LiLi-27"
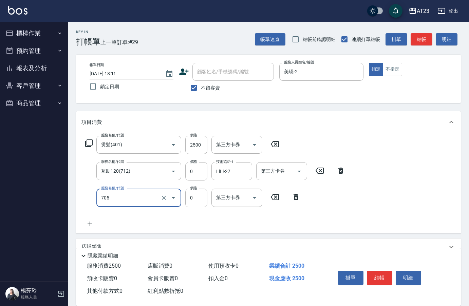
type input "互助50(705)"
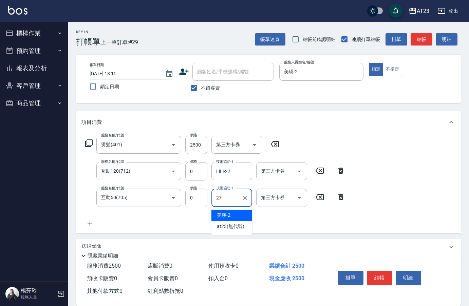
type input "LiLi-27"
click at [378, 271] on button "結帳" at bounding box center [379, 278] width 25 height 14
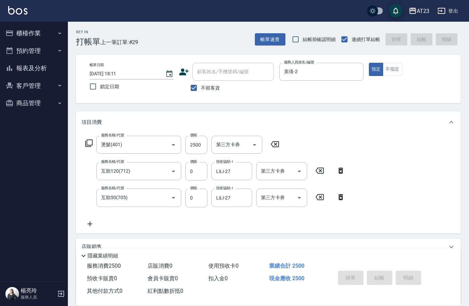
type input "2025/09/10 18:12"
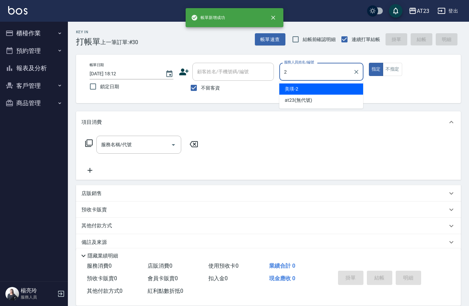
type input "美瑛-2"
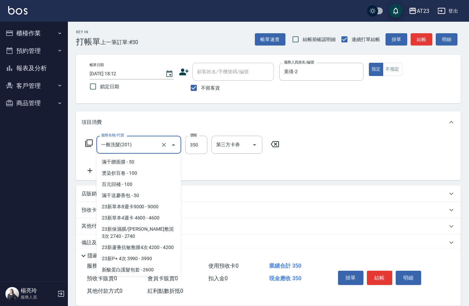
click at [51, 138] on div "AT23 登出 櫃檯作業 打帳單 帳單列表 現金收支登錄 材料自購登錄 每日結帳 排班表 現場電腦打卡 預約管理 預約管理 單日預約紀錄 單週預約紀錄 報表及…" at bounding box center [234, 158] width 469 height 316
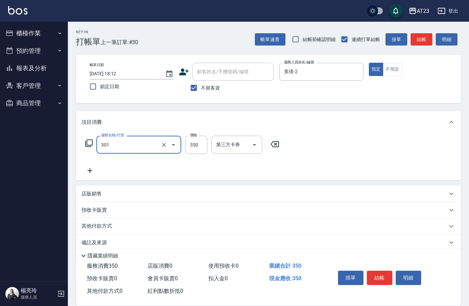
type input "造型剪髮(301)"
type input "500"
click at [387, 274] on button "結帳" at bounding box center [379, 278] width 25 height 14
